Goal: Book appointment/travel/reservation

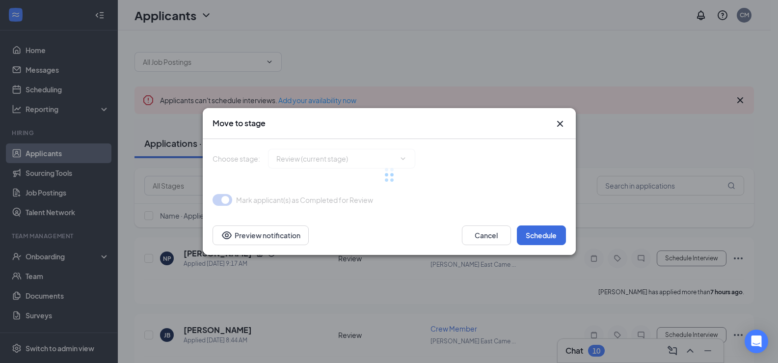
type input "Interview (next stage)"
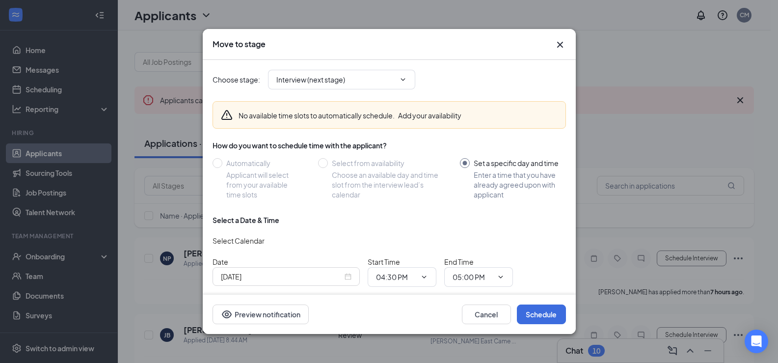
click at [350, 278] on div "[DATE]" at bounding box center [286, 276] width 131 height 11
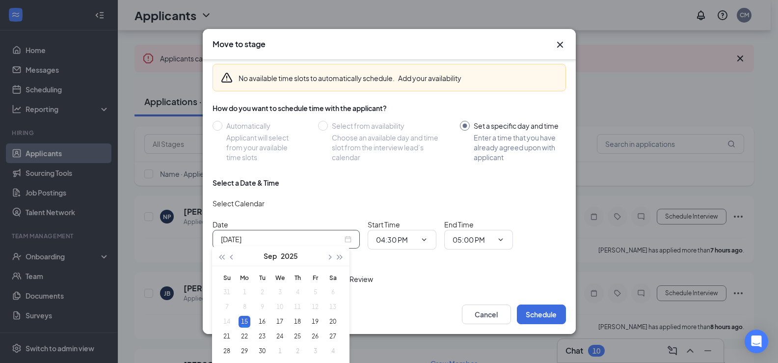
scroll to position [98, 0]
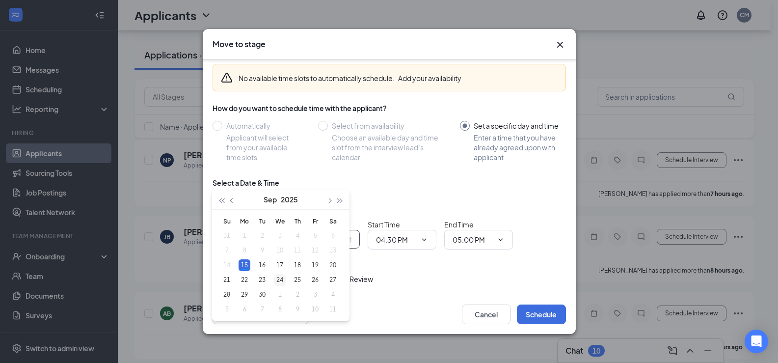
type input "[DATE]"
click at [277, 281] on div "24" at bounding box center [280, 280] width 12 height 12
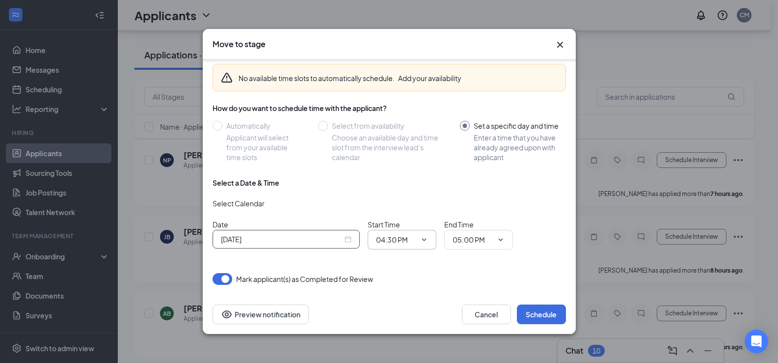
click at [421, 241] on icon "ChevronDown" at bounding box center [424, 240] width 8 height 8
click at [423, 241] on icon "ChevronDown" at bounding box center [424, 240] width 8 height 8
click at [423, 238] on icon "ChevronDown" at bounding box center [424, 240] width 8 height 8
click at [394, 236] on input "04:30 PM" at bounding box center [396, 239] width 40 height 11
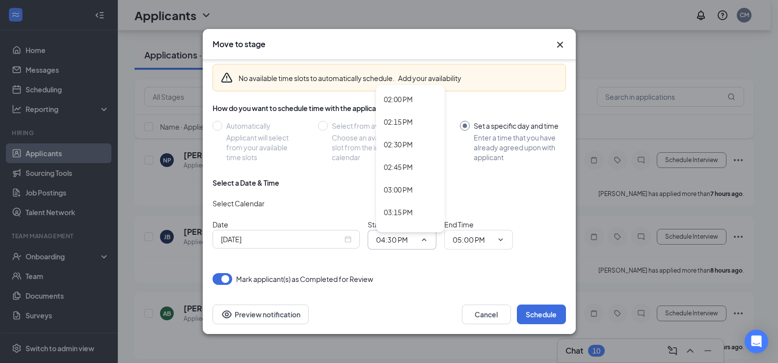
scroll to position [1284, 0]
click at [405, 189] on div "03:15 PM" at bounding box center [398, 189] width 29 height 11
type input "03:15 PM"
click at [502, 242] on icon "ChevronDown" at bounding box center [501, 240] width 8 height 8
click at [471, 239] on input "05:00 PM" at bounding box center [472, 239] width 40 height 11
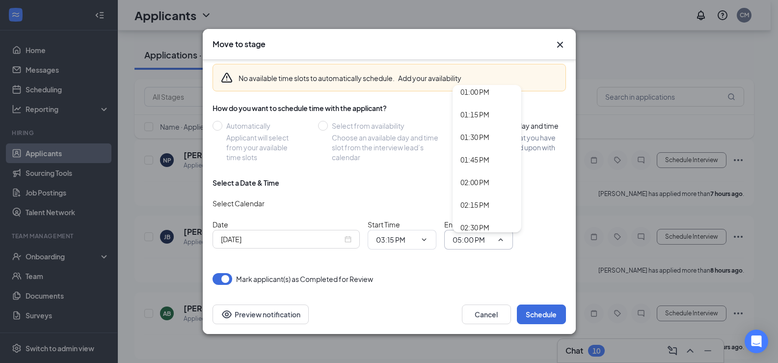
scroll to position [1325, 0]
click at [474, 150] on div "03:15 PM" at bounding box center [474, 148] width 29 height 11
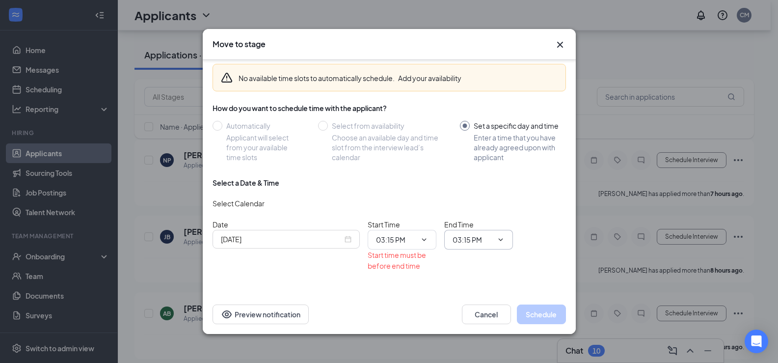
click at [509, 241] on span "03:15 PM 12:00 AM 12:15 AM 12:30 AM 12:45 AM 01:00 AM 01:15 AM 01:30 AM 01:45 A…" at bounding box center [478, 240] width 69 height 20
click at [479, 236] on input "03:15 PM" at bounding box center [472, 239] width 40 height 11
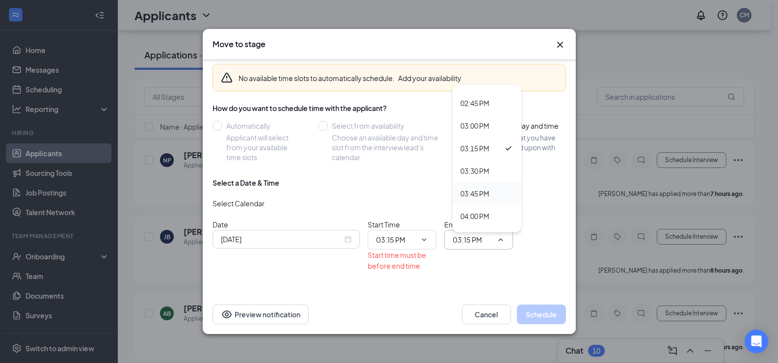
click at [478, 192] on div "03:45 PM" at bounding box center [474, 193] width 29 height 11
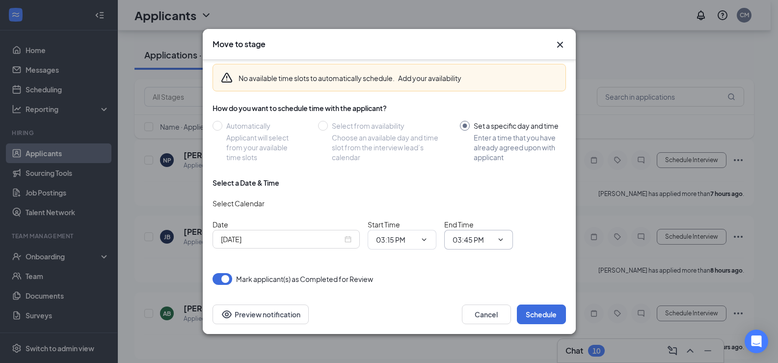
click at [484, 235] on input "03:45 PM" at bounding box center [472, 239] width 40 height 11
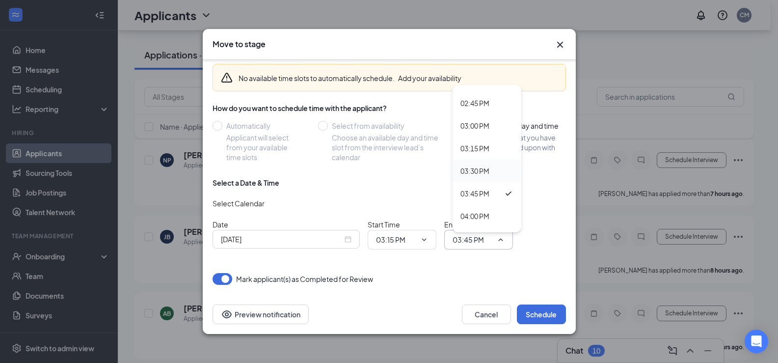
click at [479, 172] on div "03:30 PM" at bounding box center [474, 170] width 29 height 11
type input "03:30 PM"
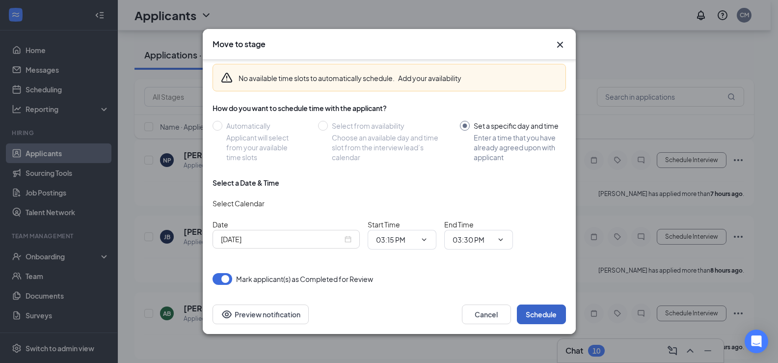
click at [535, 309] on button "Schedule" at bounding box center [541, 314] width 49 height 20
